Goal: Task Accomplishment & Management: Manage account settings

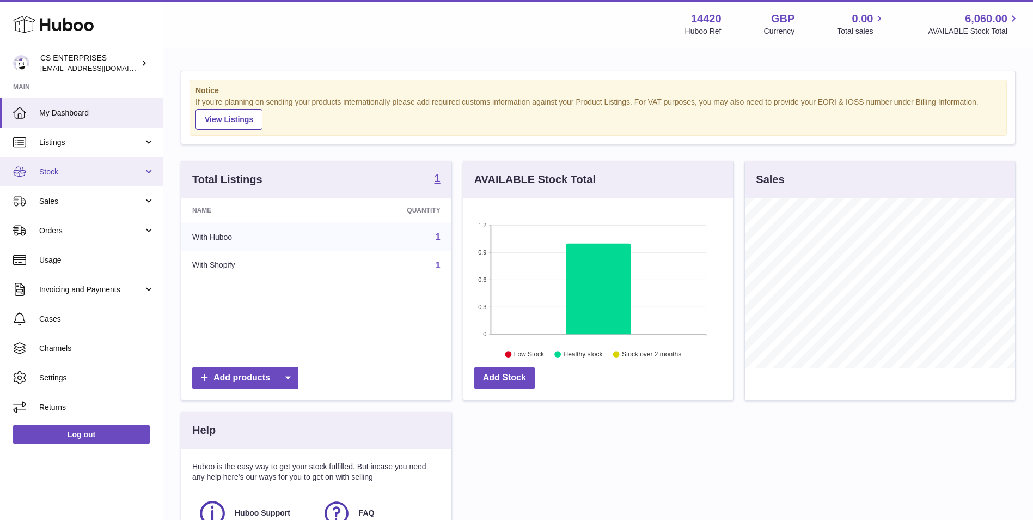
scroll to position [170, 270]
click at [112, 168] on span "Stock" at bounding box center [91, 172] width 104 height 10
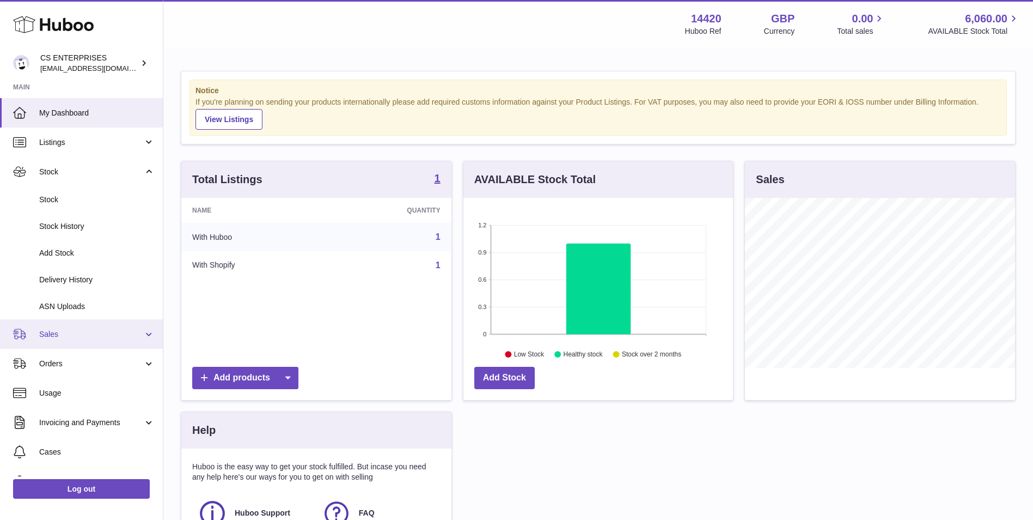
click at [96, 346] on link "Sales" at bounding box center [81, 333] width 163 height 29
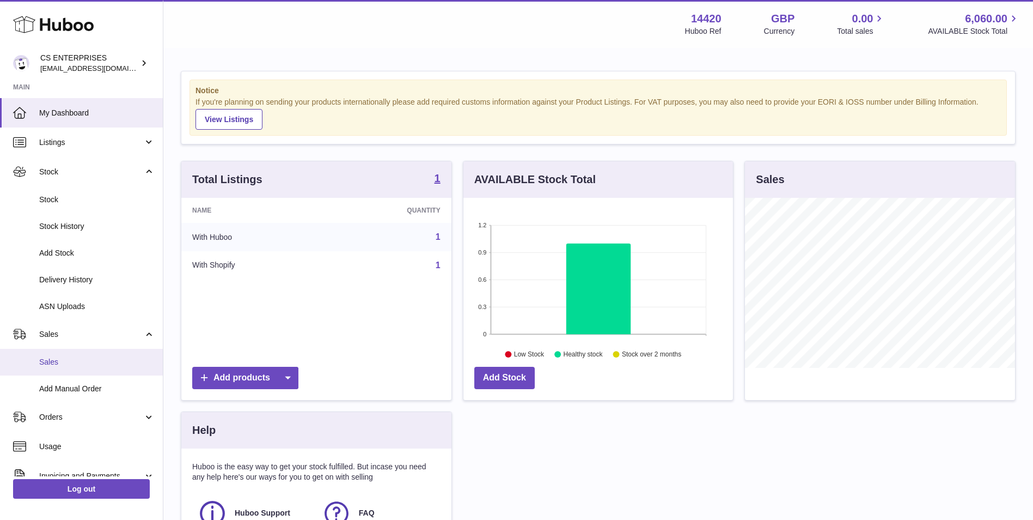
click at [96, 368] on link "Sales" at bounding box center [81, 362] width 163 height 27
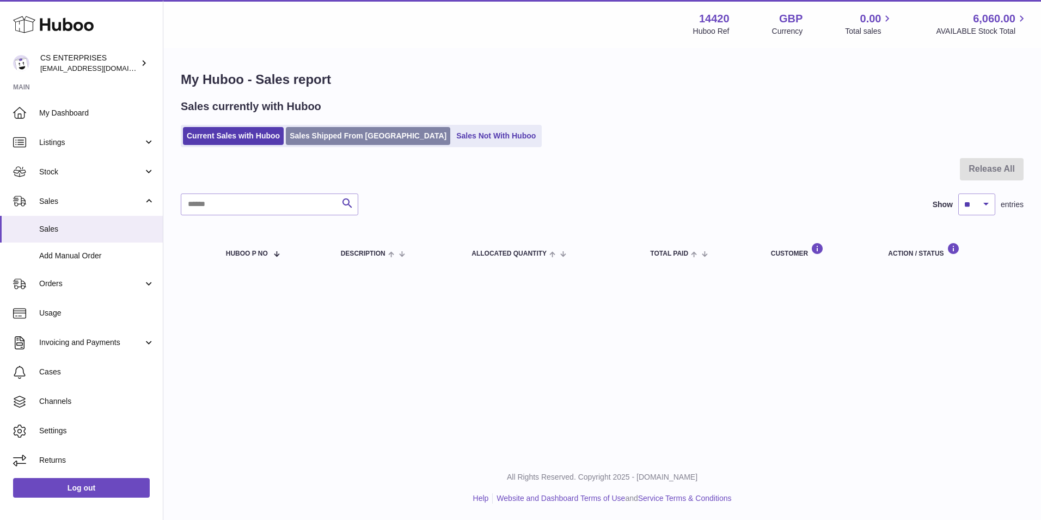
click at [331, 136] on link "Sales Shipped From [GEOGRAPHIC_DATA]" at bounding box center [368, 136] width 164 height 18
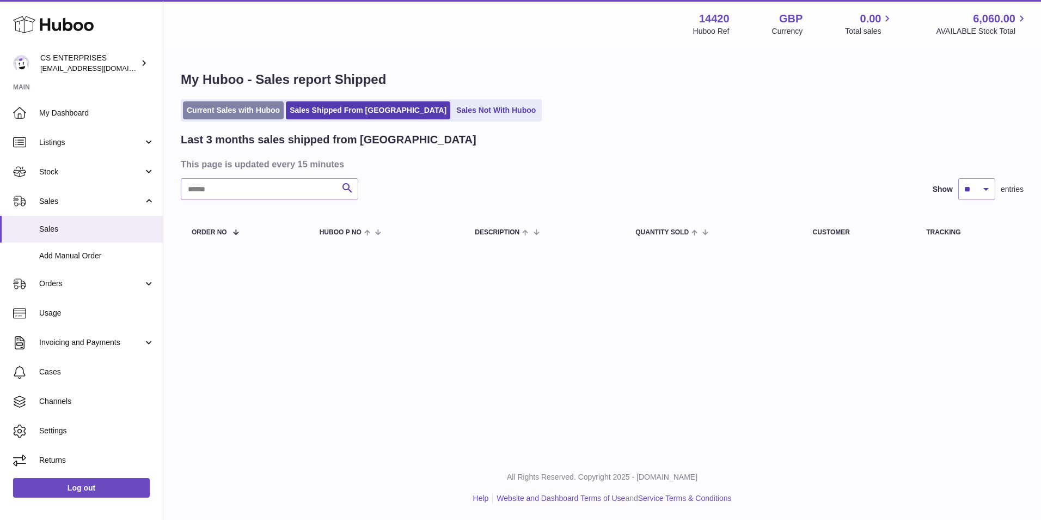
click at [248, 107] on link "Current Sales with Huboo" at bounding box center [233, 110] width 101 height 18
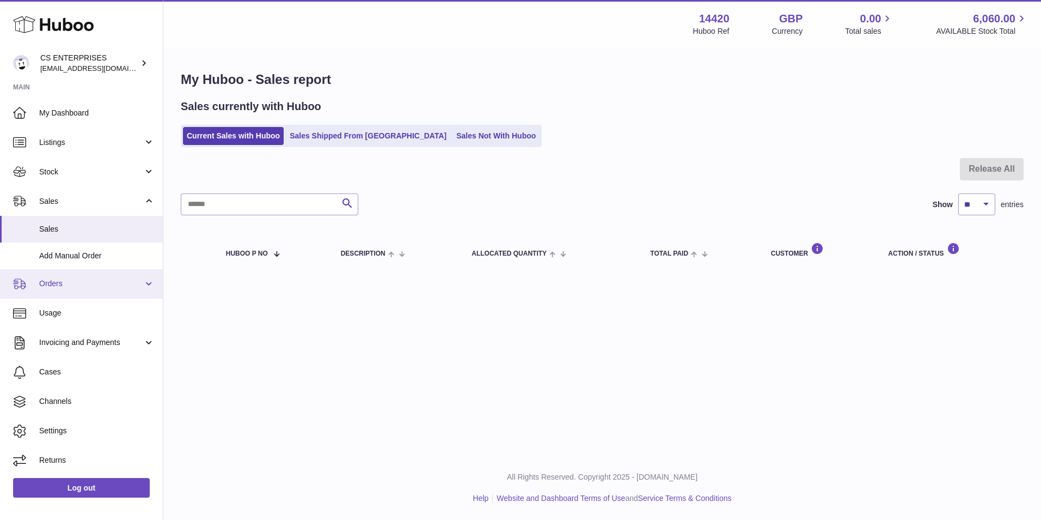
click at [88, 289] on link "Orders" at bounding box center [81, 283] width 163 height 29
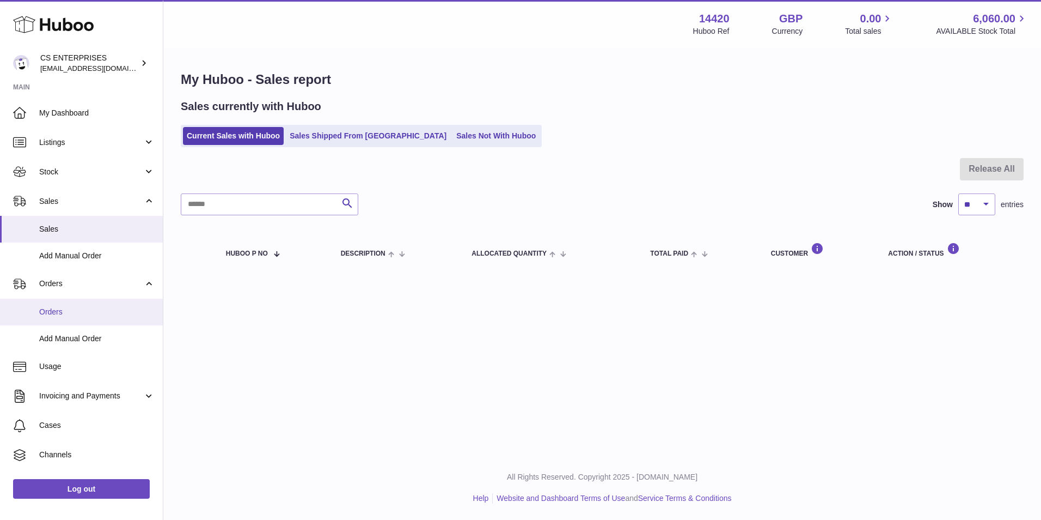
click at [94, 311] on span "Orders" at bounding box center [96, 312] width 115 height 10
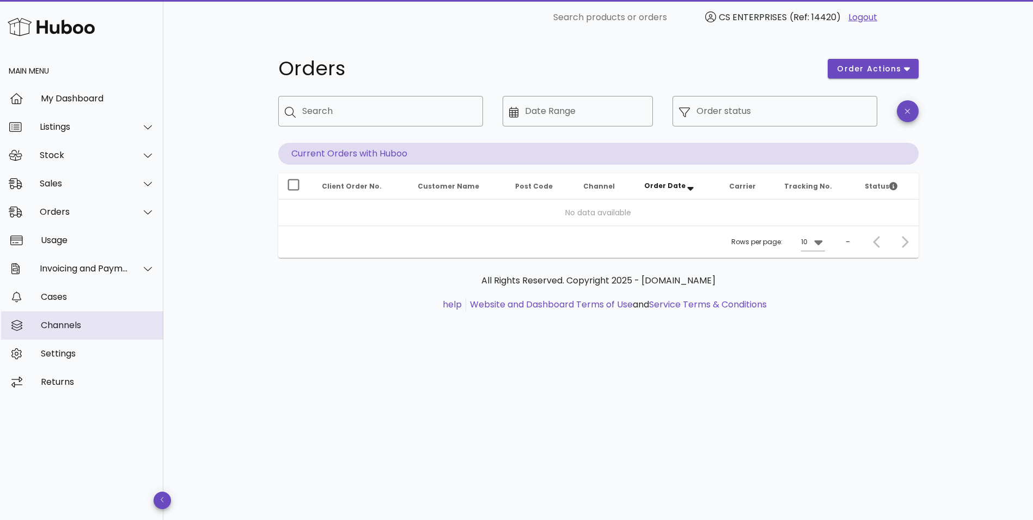
click at [94, 337] on link "Channels" at bounding box center [81, 325] width 163 height 28
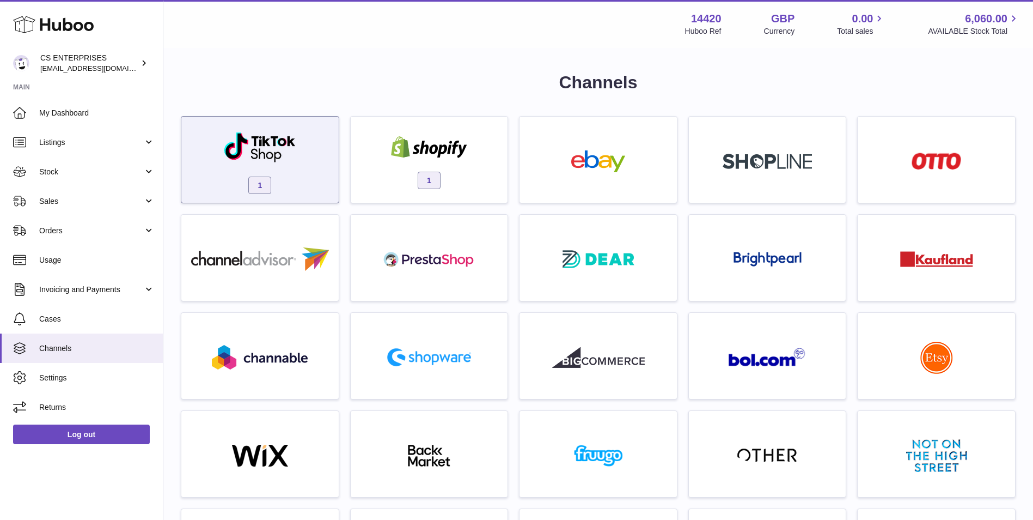
click at [302, 183] on div "1" at bounding box center [260, 162] width 147 height 70
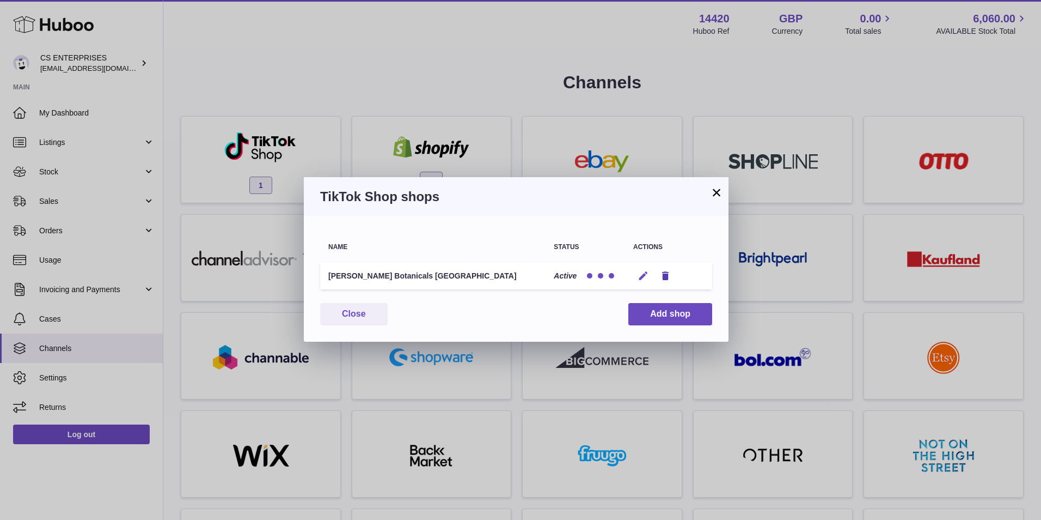
click at [645, 278] on icon "button" at bounding box center [643, 275] width 11 height 11
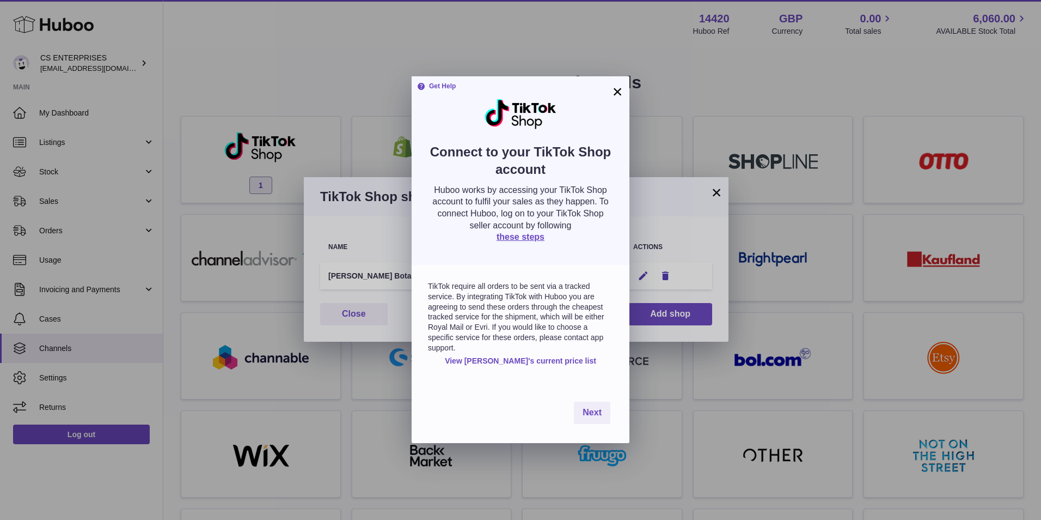
click at [623, 90] on button "×" at bounding box center [617, 91] width 13 height 13
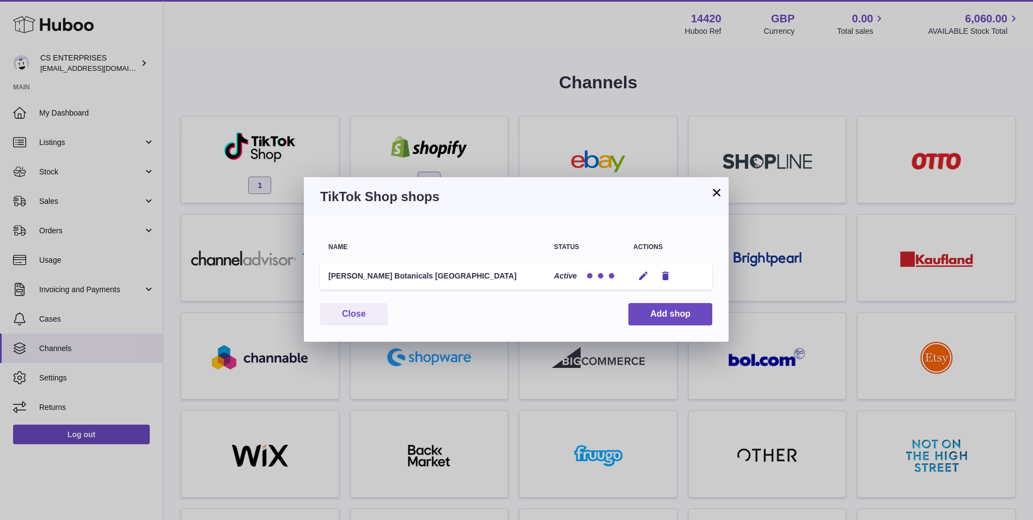
drag, startPoint x: 722, startPoint y: 193, endPoint x: 702, endPoint y: 197, distance: 20.6
click at [722, 193] on button "×" at bounding box center [716, 192] width 13 height 13
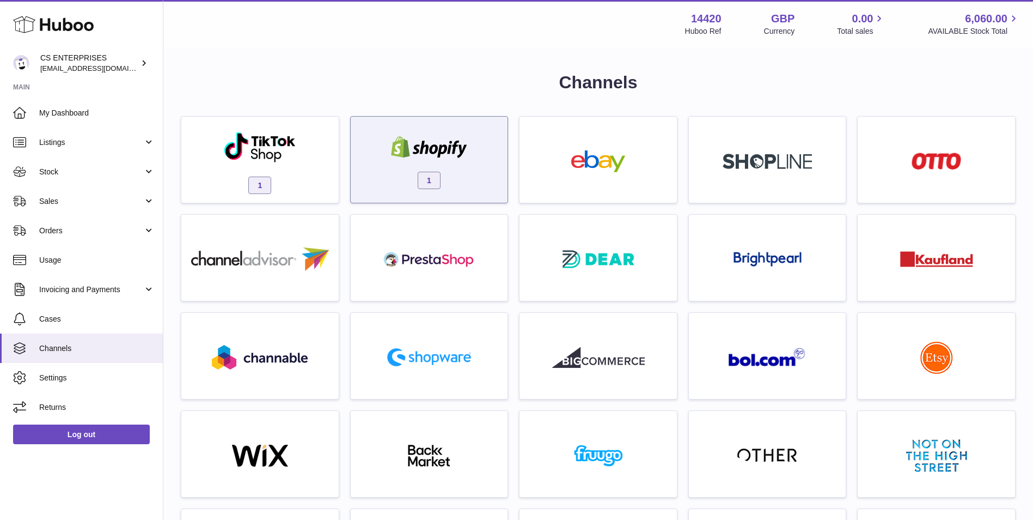
click at [391, 133] on div "1" at bounding box center [429, 162] width 147 height 70
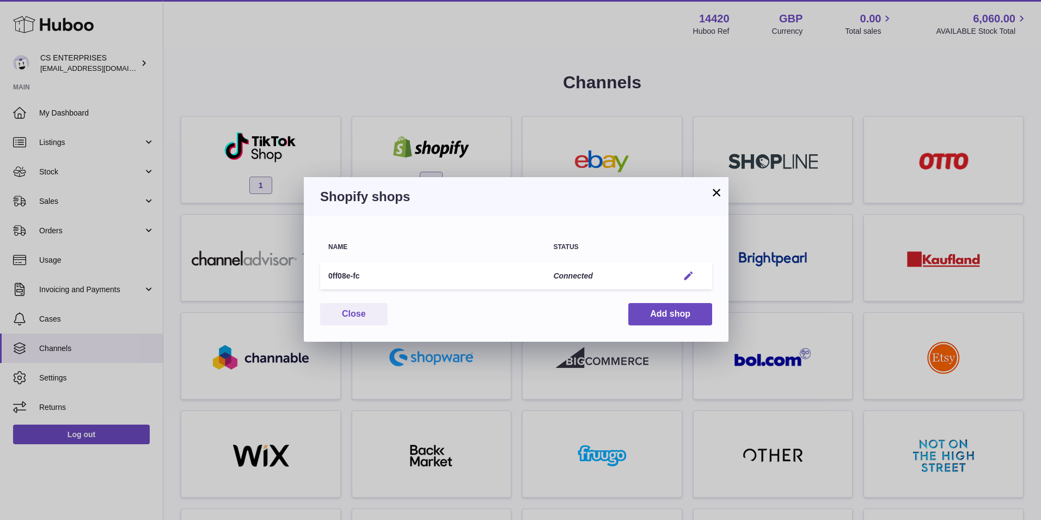
click at [693, 271] on em "button" at bounding box center [688, 275] width 11 height 11
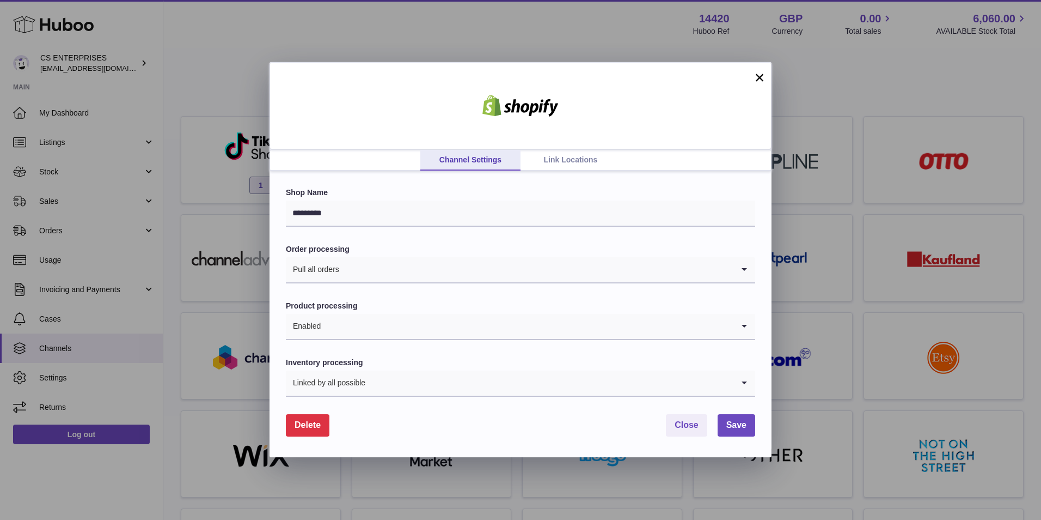
click at [592, 160] on link "Link Locations" at bounding box center [571, 160] width 100 height 21
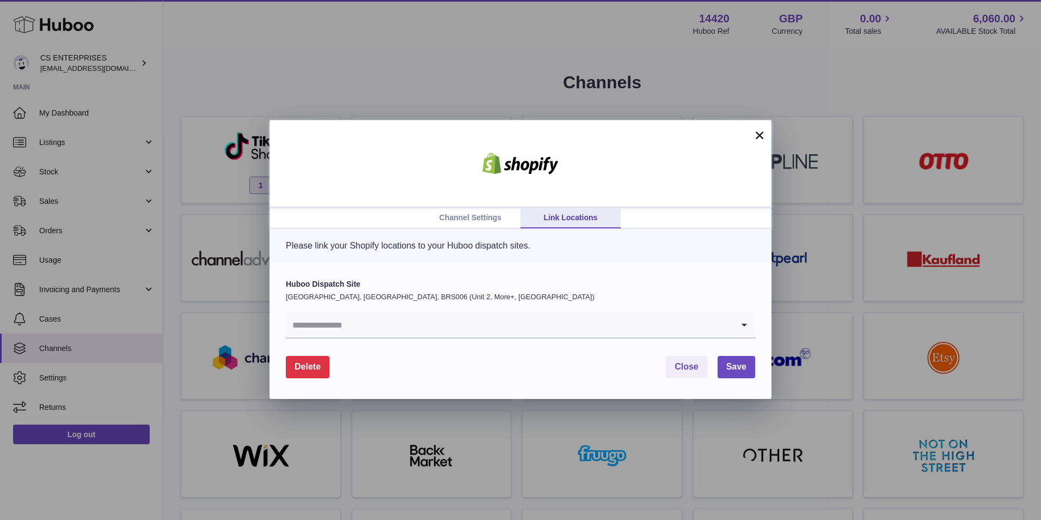
click at [613, 325] on input "Search for option" at bounding box center [510, 324] width 448 height 25
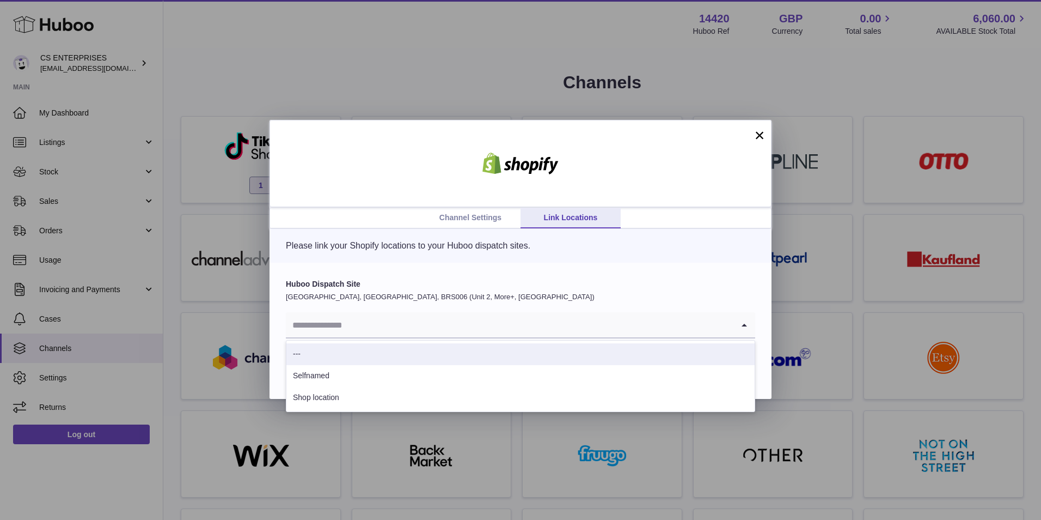
click at [667, 296] on p "United Kingdom, Severn Beach, BRS006 (Unit 2, More+, UK)" at bounding box center [521, 297] width 470 height 10
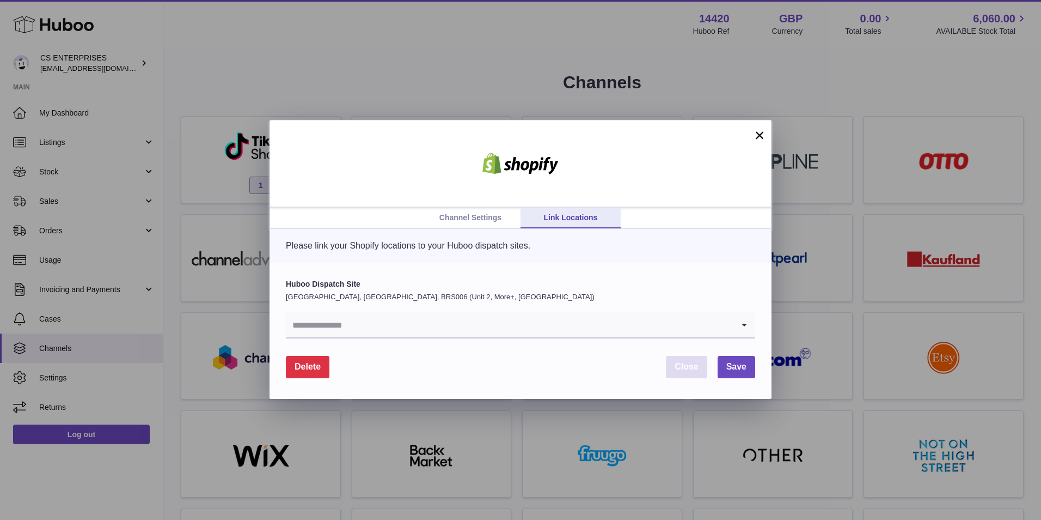
click at [680, 367] on span "Close" at bounding box center [687, 366] width 24 height 9
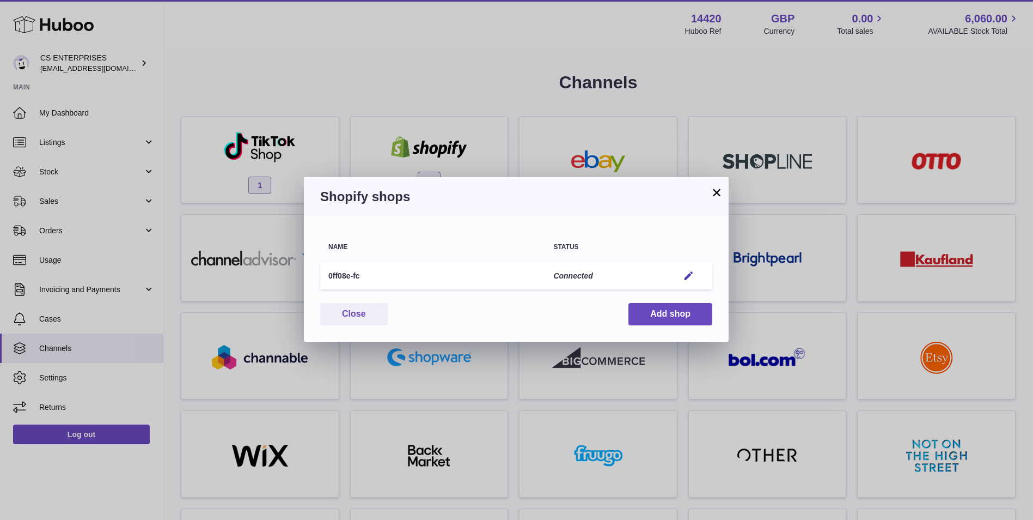
click at [714, 193] on button "×" at bounding box center [716, 192] width 13 height 13
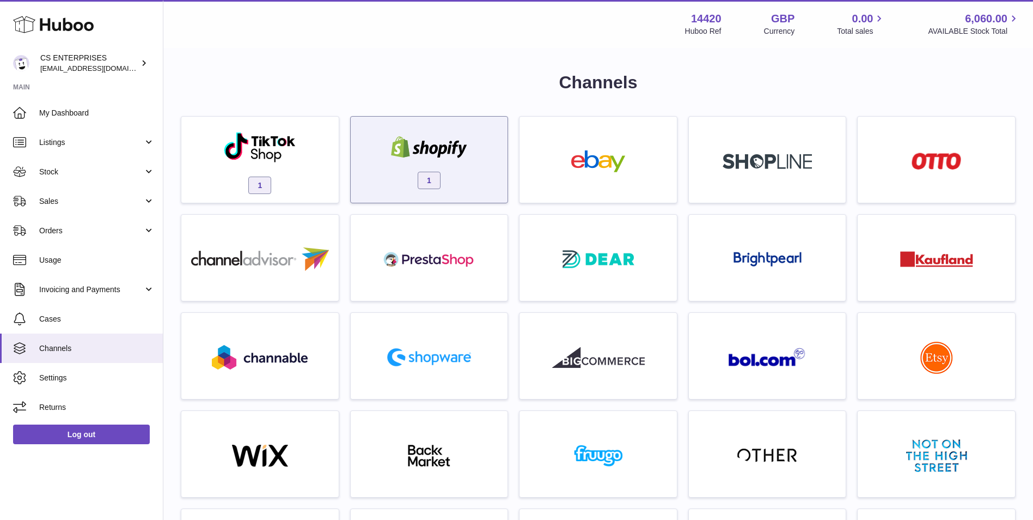
click at [443, 148] on img at bounding box center [429, 147] width 93 height 22
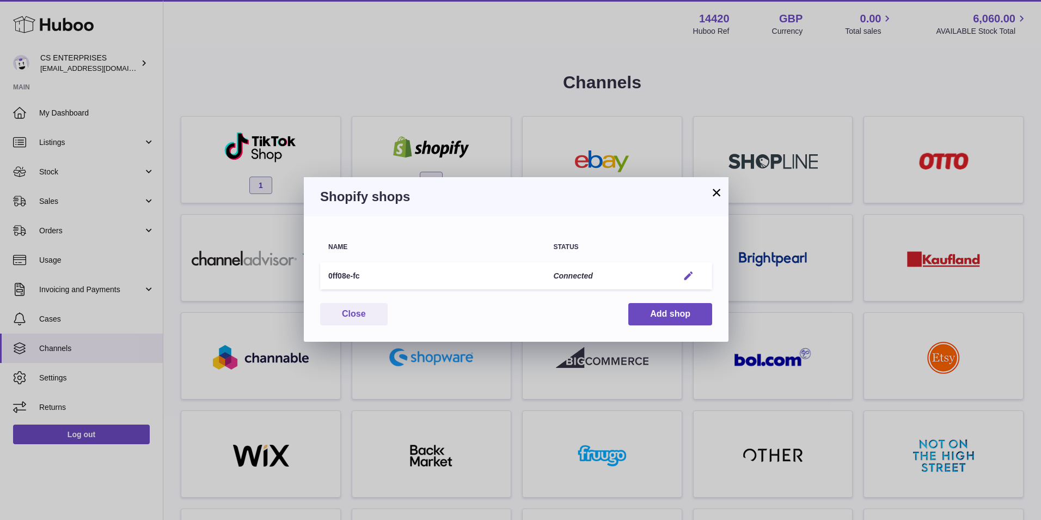
click at [687, 276] on em "button" at bounding box center [688, 275] width 11 height 11
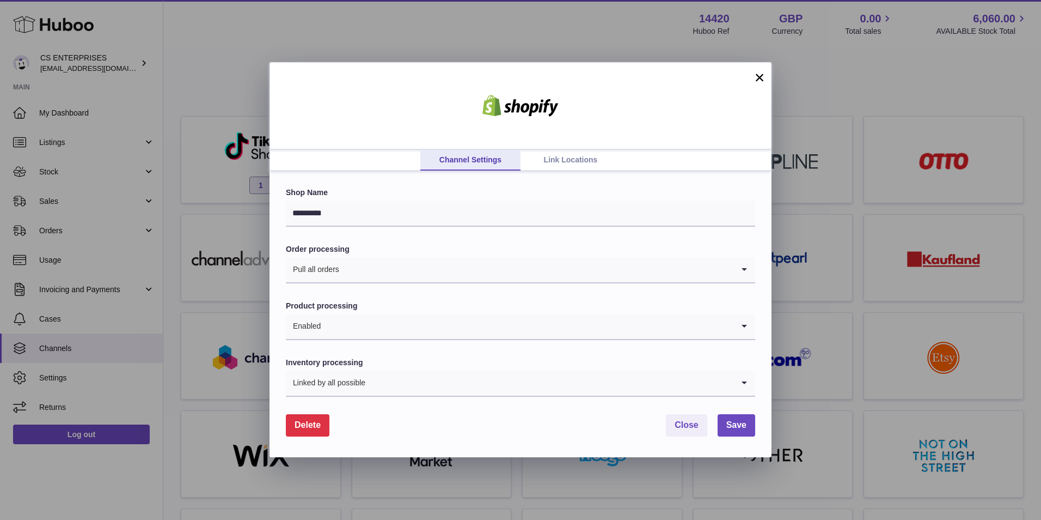
click at [553, 159] on link "Link Locations" at bounding box center [571, 160] width 100 height 21
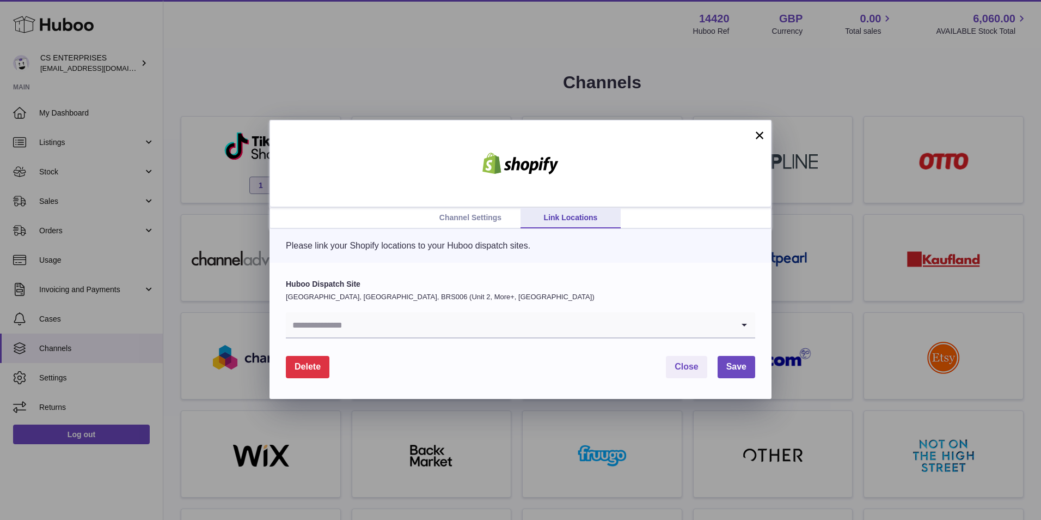
click at [562, 330] on input "Search for option" at bounding box center [510, 324] width 448 height 25
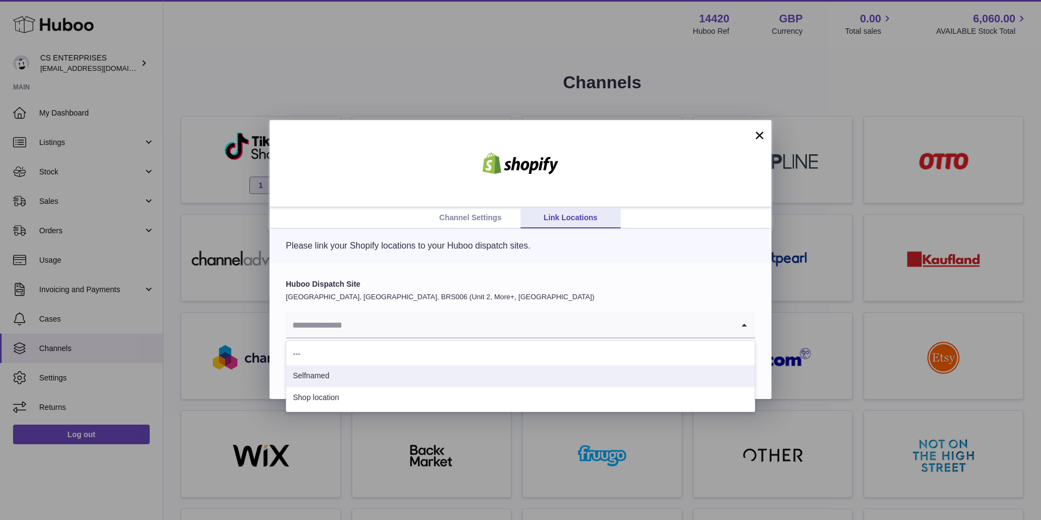
click at [551, 379] on li "Selfnamed" at bounding box center [521, 376] width 468 height 22
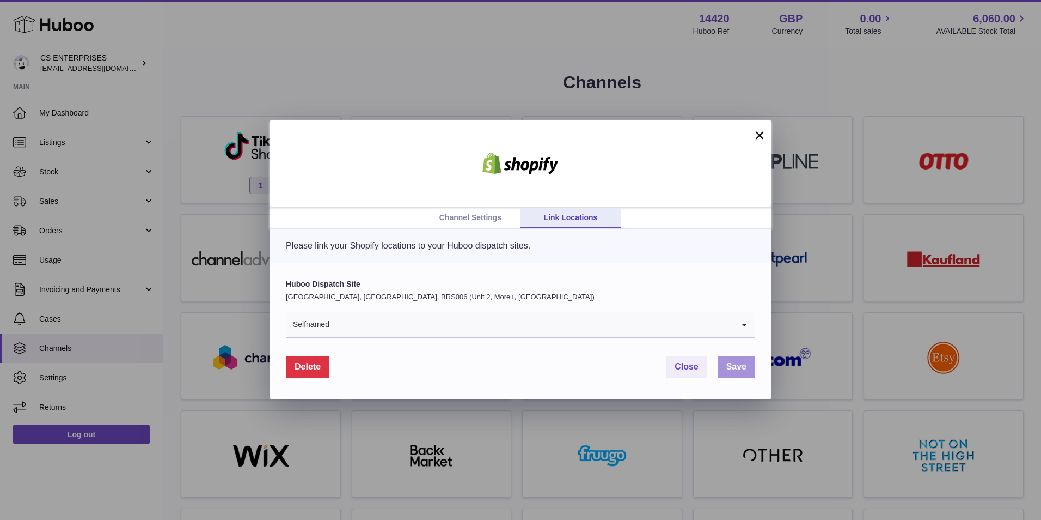
click at [736, 369] on span "Save" at bounding box center [737, 366] width 20 height 9
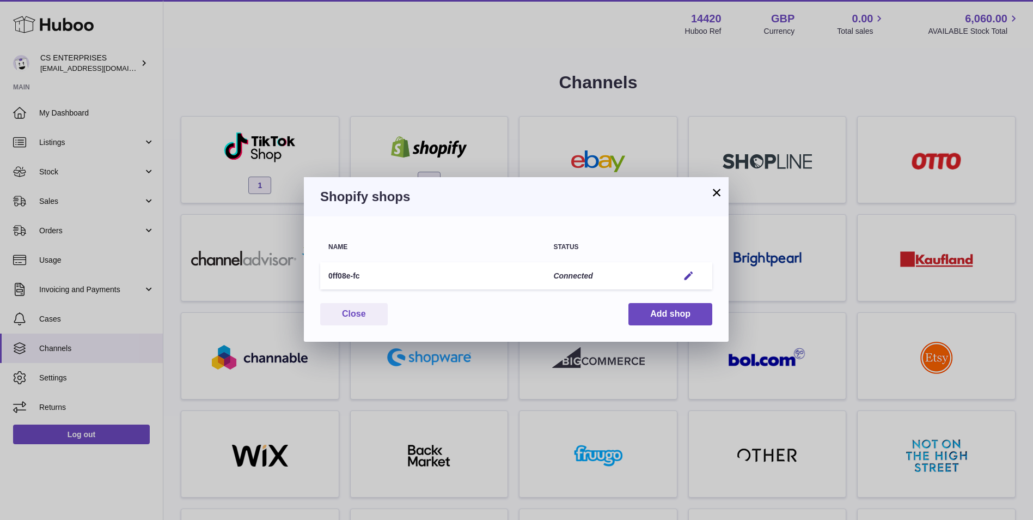
click at [720, 190] on button "×" at bounding box center [716, 192] width 13 height 13
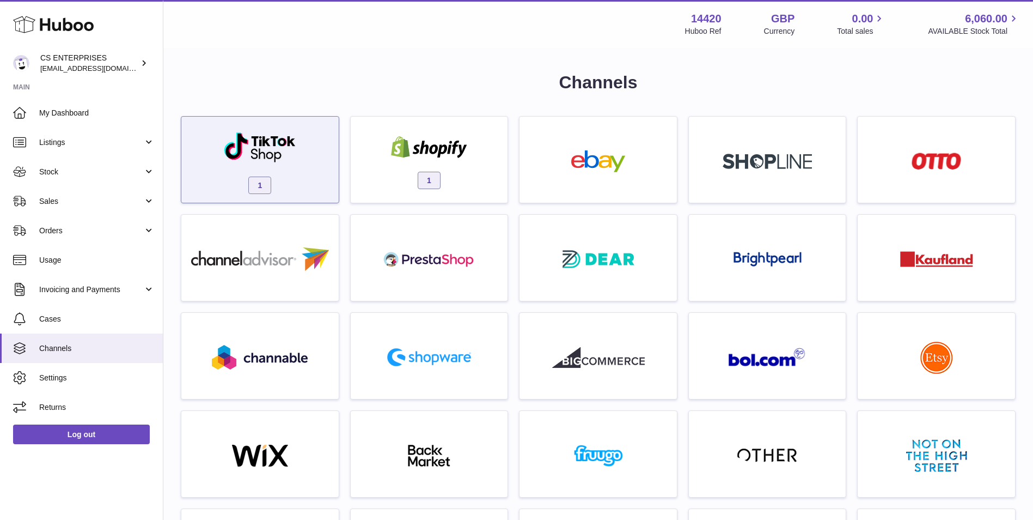
click at [277, 140] on img at bounding box center [260, 147] width 74 height 32
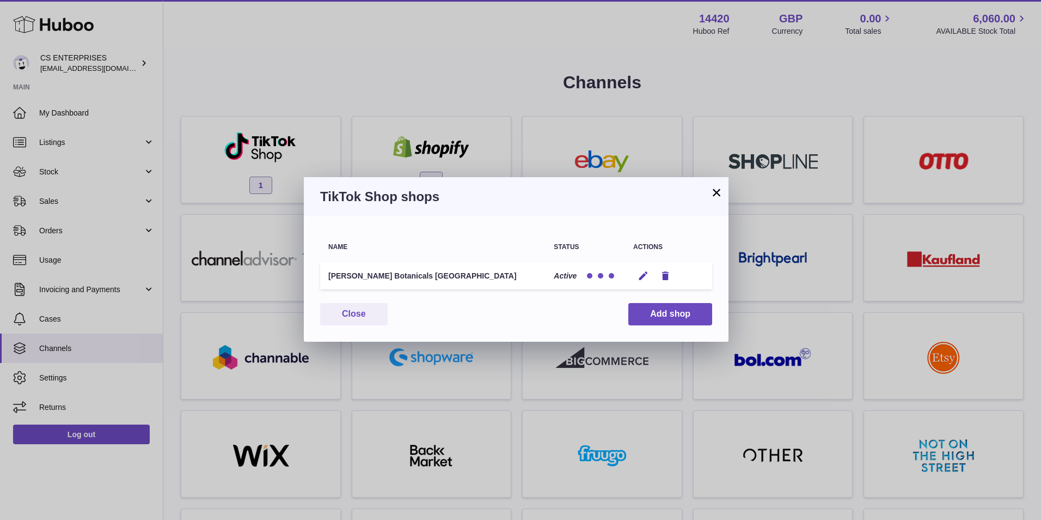
click at [601, 278] on div at bounding box center [600, 275] width 5 height 5
click at [603, 278] on div at bounding box center [600, 275] width 33 height 11
click at [635, 273] on button "Edit" at bounding box center [643, 275] width 20 height 11
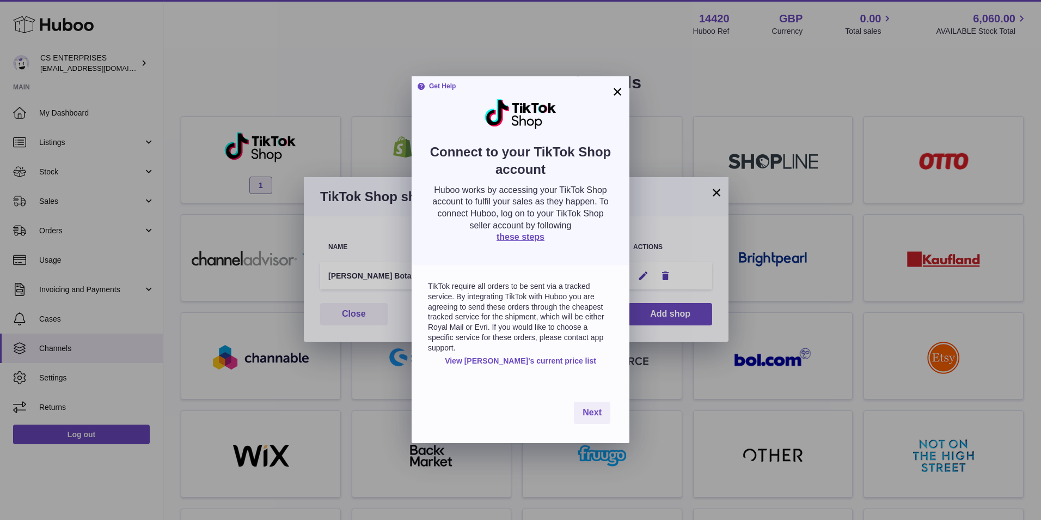
click at [610, 89] on div "Get Help Connect to your TikTok Shop account Huboo works by accessing your TikT…" at bounding box center [521, 170] width 218 height 188
click at [614, 92] on button "×" at bounding box center [617, 91] width 13 height 13
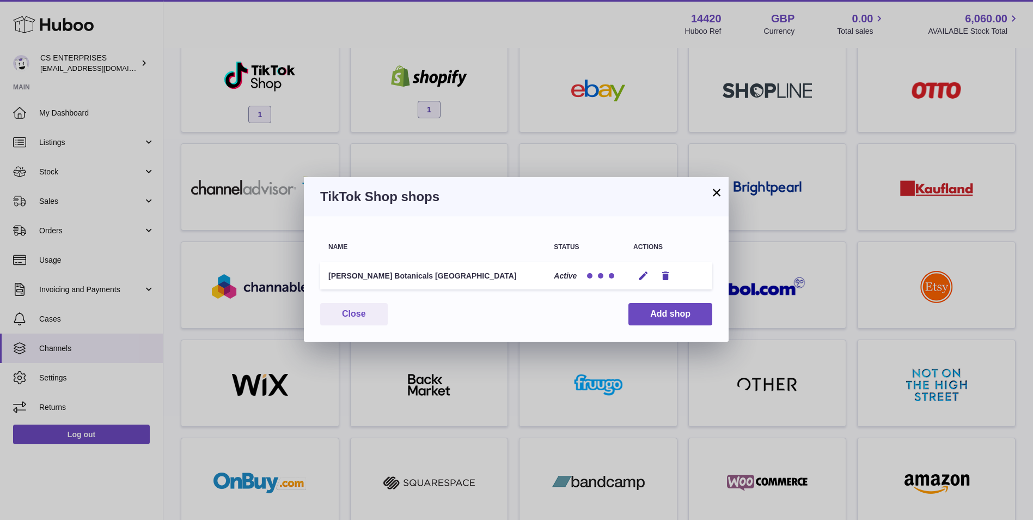
scroll to position [91, 0]
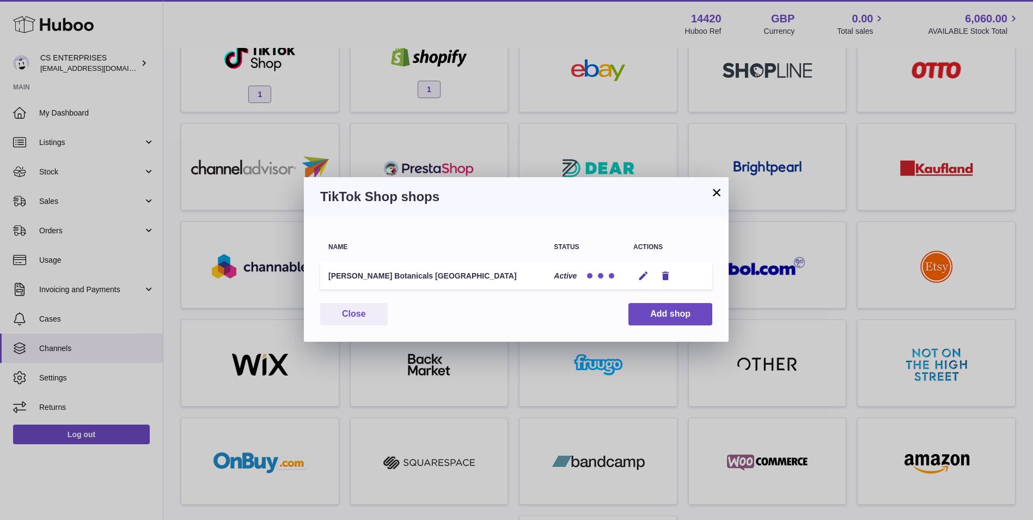
click at [715, 190] on button "×" at bounding box center [716, 192] width 13 height 13
